Goal: Task Accomplishment & Management: Complete application form

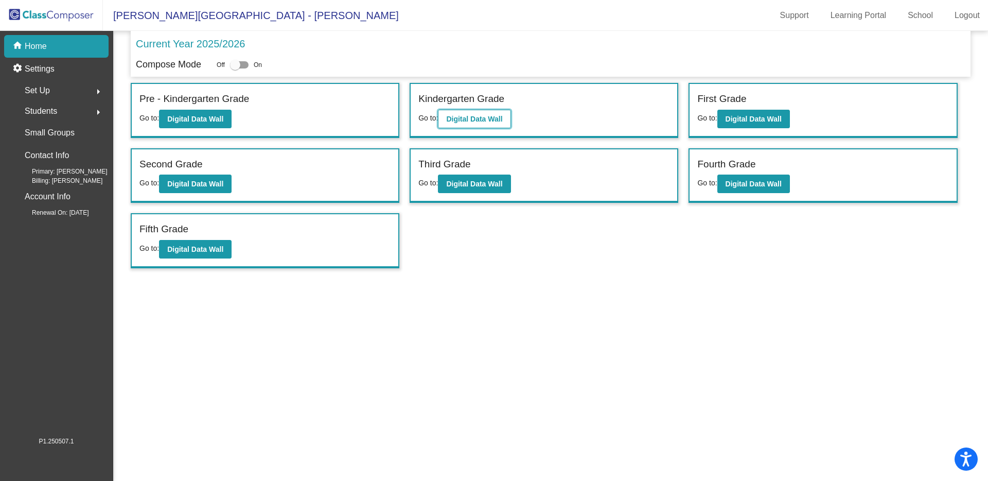
click at [462, 120] on b "Digital Data Wall" at bounding box center [474, 119] width 56 height 8
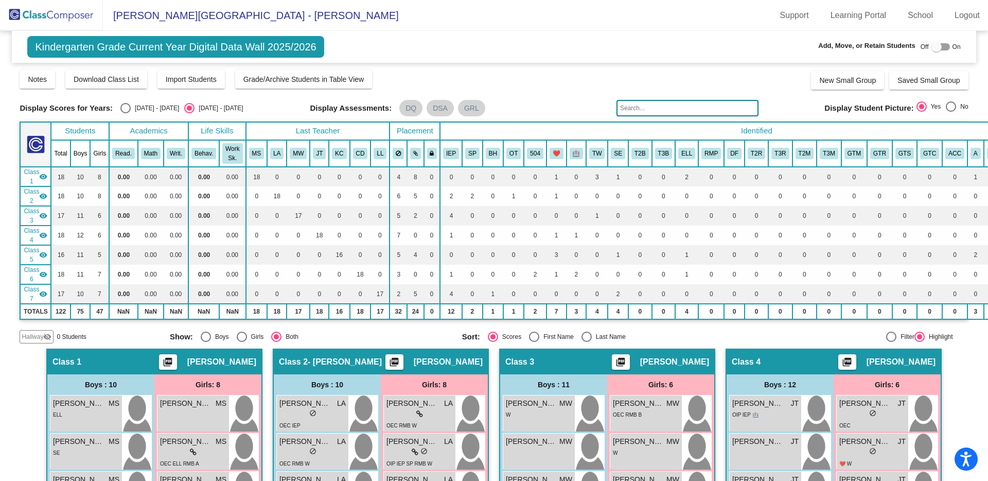
click at [886, 336] on div at bounding box center [891, 336] width 10 height 10
click at [891, 342] on input "Filter" at bounding box center [891, 342] width 1 height 1
radio input "true"
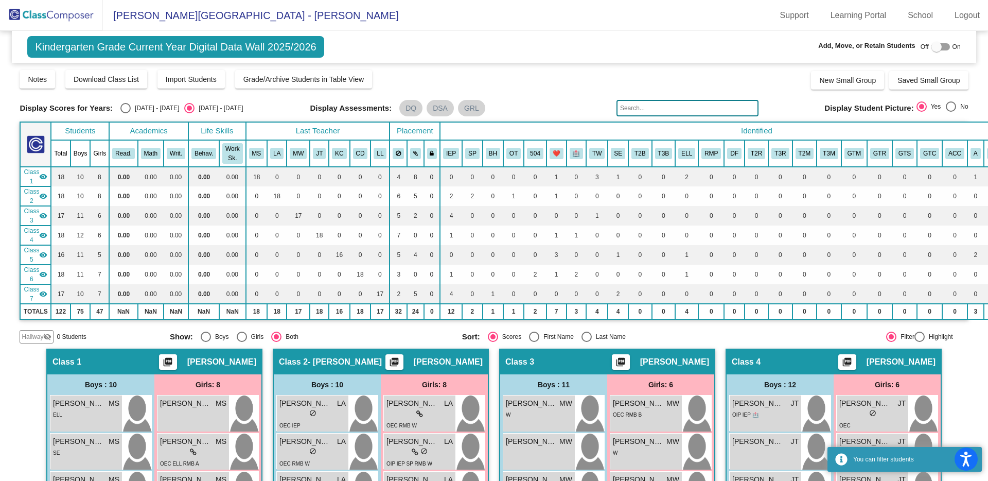
click at [645, 108] on input "text" at bounding box center [688, 108] width 142 height 16
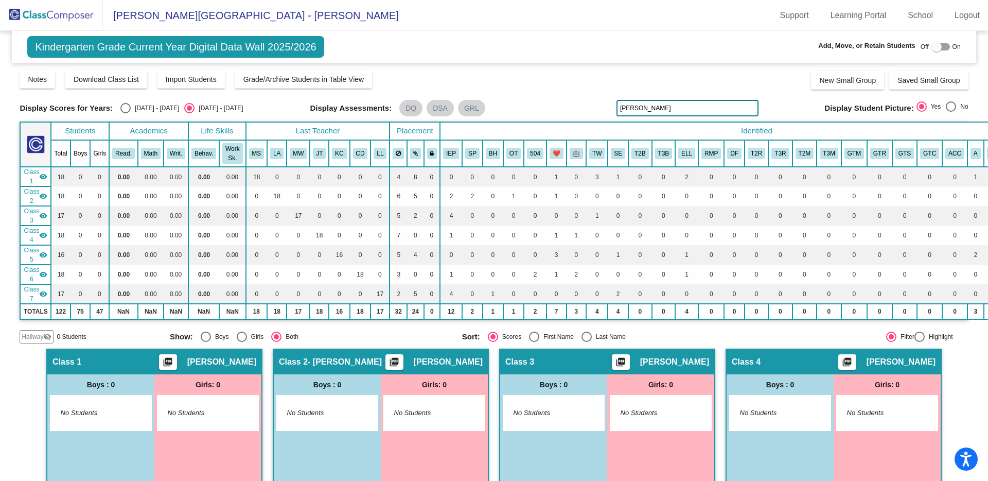
type input "[PERSON_NAME]"
click at [932, 46] on div at bounding box center [937, 47] width 10 height 10
checkbox input "true"
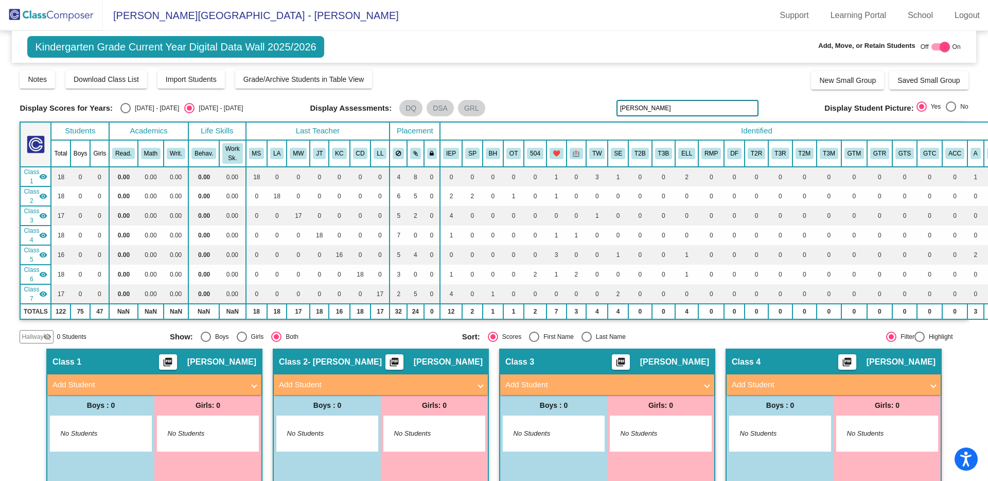
drag, startPoint x: 643, startPoint y: 110, endPoint x: 607, endPoint y: 108, distance: 35.6
click at [607, 108] on div "Display Scores for Years: [DATE] - [DATE] [DATE] - [DATE] Display Assessments: …" at bounding box center [494, 108] width 949 height 16
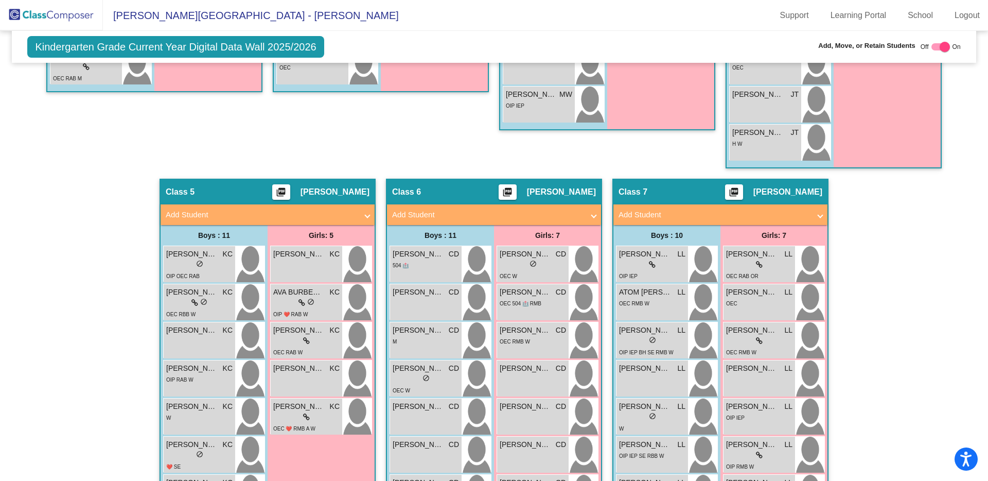
scroll to position [732, 0]
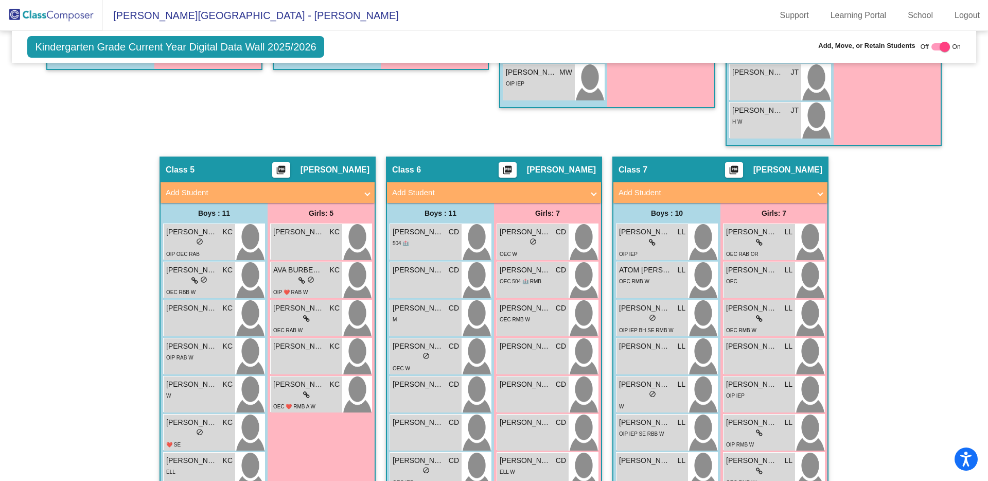
click at [279, 194] on mat-panel-title "Add Student" at bounding box center [261, 193] width 191 height 12
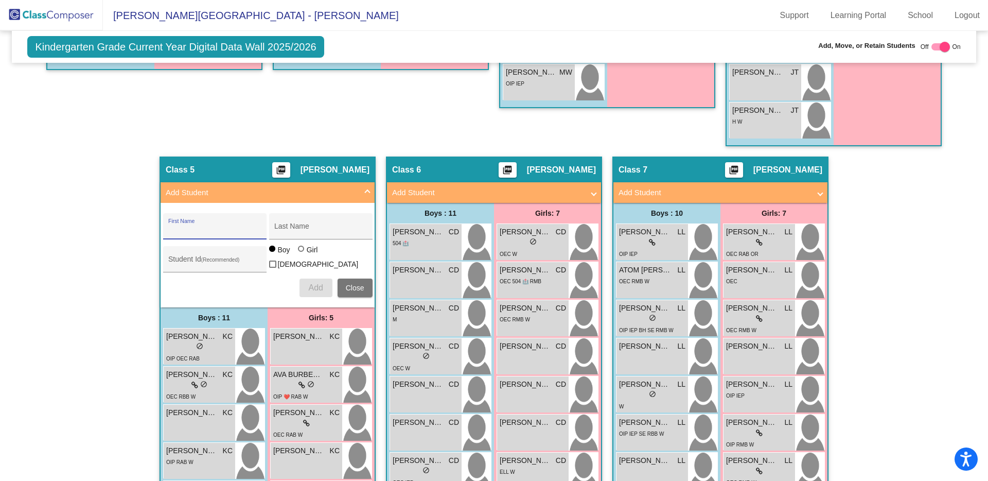
click at [212, 226] on input "First Name" at bounding box center [214, 230] width 93 height 8
type input "JOURNI"
click at [307, 223] on div "Last Name" at bounding box center [320, 229] width 93 height 21
type input "[PERSON_NAME]"
click at [299, 252] on div at bounding box center [301, 249] width 6 height 6
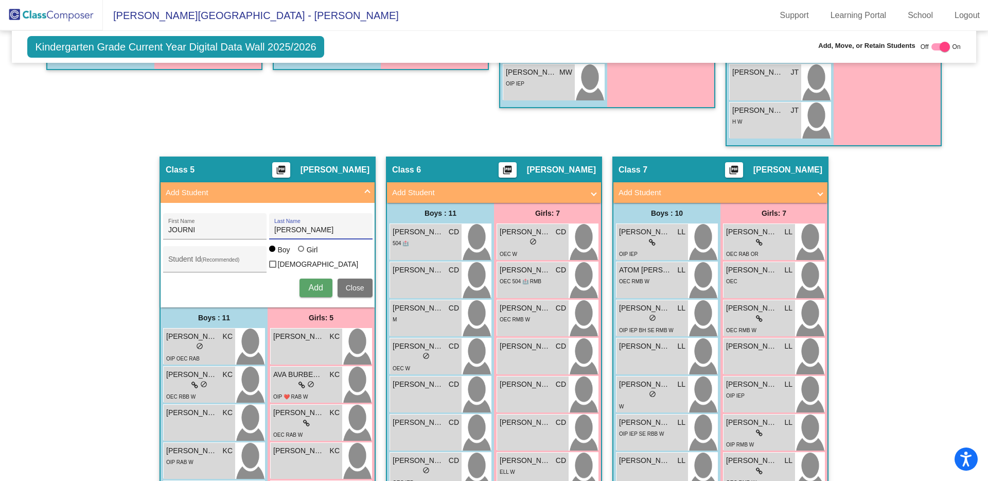
click at [302, 254] on input "Girl" at bounding box center [302, 254] width 1 height 1
radio input "true"
click at [187, 259] on input "Student Id (Recommended)" at bounding box center [214, 263] width 93 height 8
paste input "987686570"
type input "987686570"
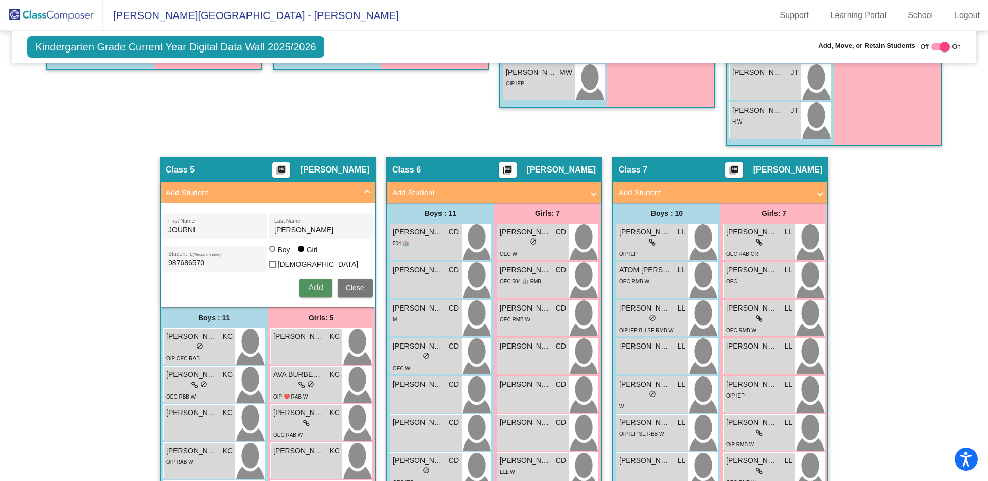
click at [308, 284] on span "Add" at bounding box center [315, 287] width 14 height 9
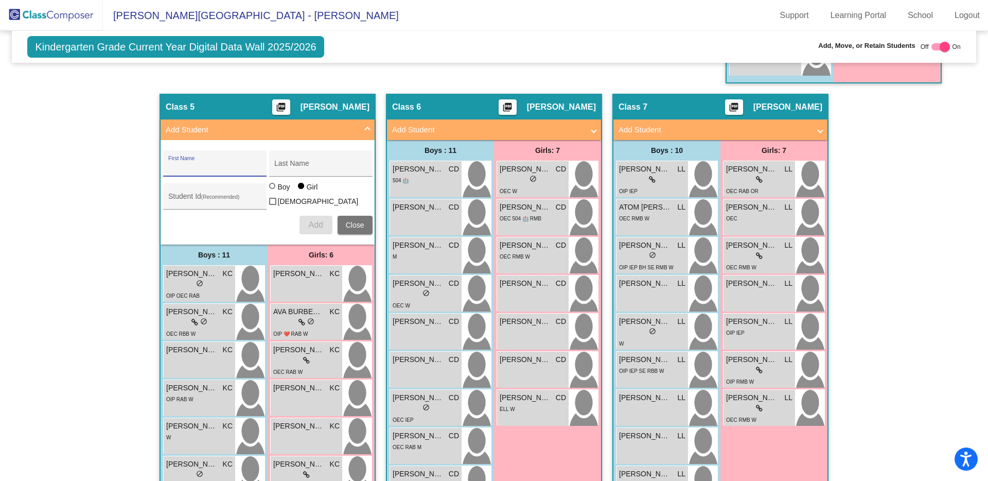
scroll to position [731, 0]
